Goal: Find specific page/section: Find specific page/section

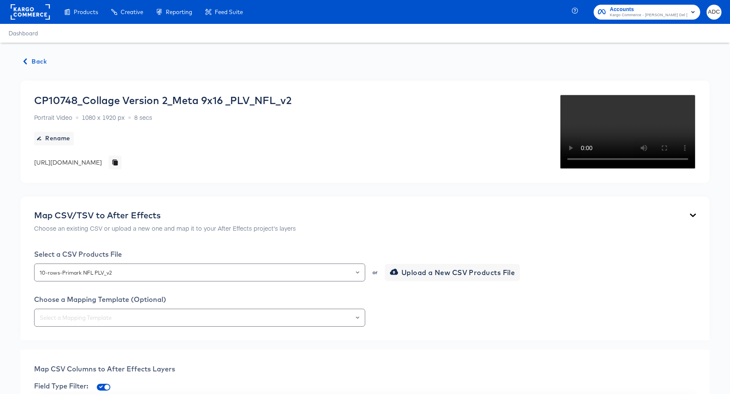
scroll to position [1239, 0]
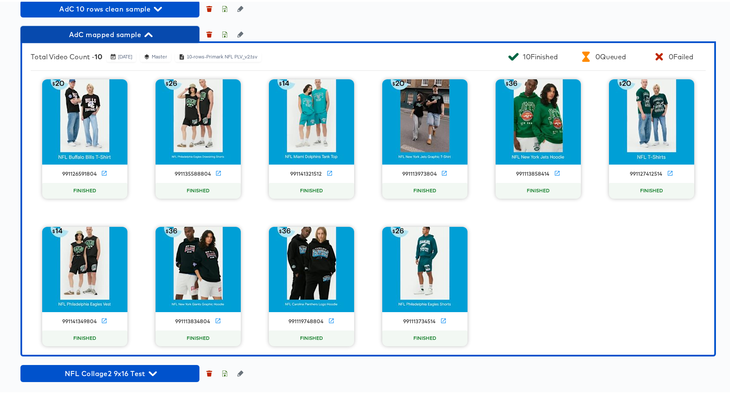
click at [124, 39] on span "AdC mapped sample" at bounding box center [110, 33] width 171 height 12
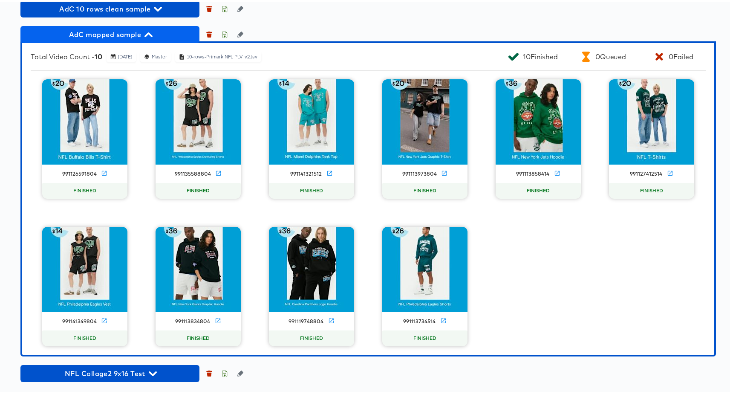
scroll to position [992, 0]
